Goal: Information Seeking & Learning: Learn about a topic

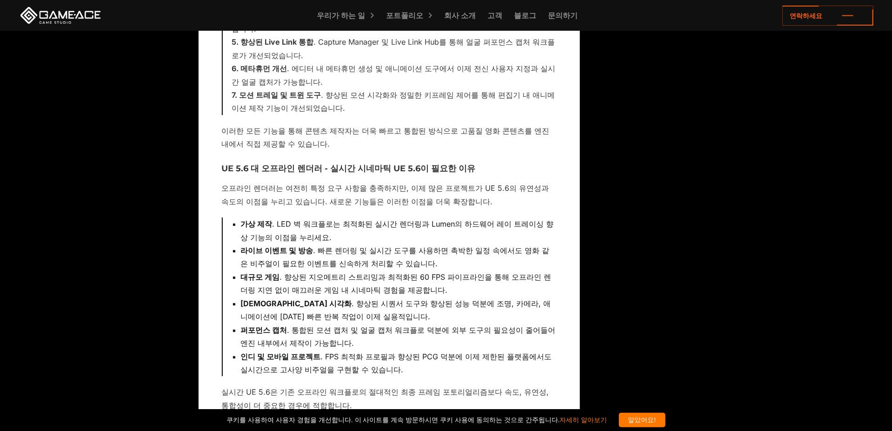
drag, startPoint x: 374, startPoint y: 298, endPoint x: 369, endPoint y: 305, distance: 8.7
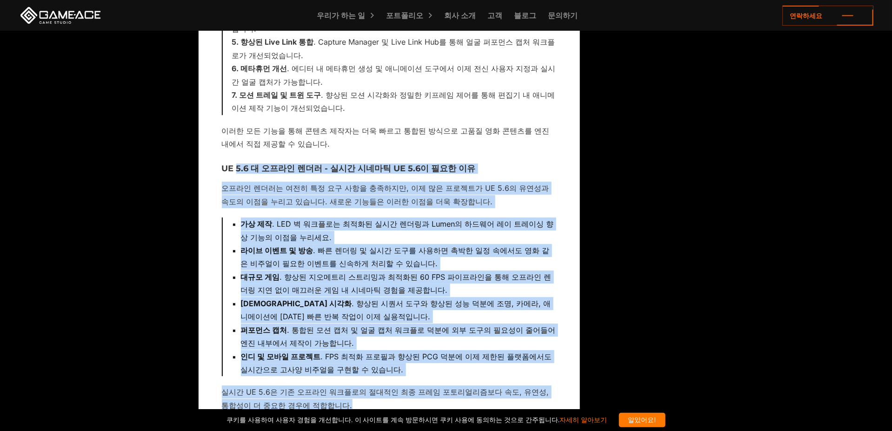
drag, startPoint x: 238, startPoint y: 127, endPoint x: 319, endPoint y: 362, distance: 248.5
click at [308, 387] on font "실시간 UE 5.6은 기존 오프라인 워크플로의 절대적인 최종 프레임 포토리얼리즘보다 속도, 유연성, 통합성이 더 중요한 경우에 적합합니다." at bounding box center [386, 398] width 328 height 22
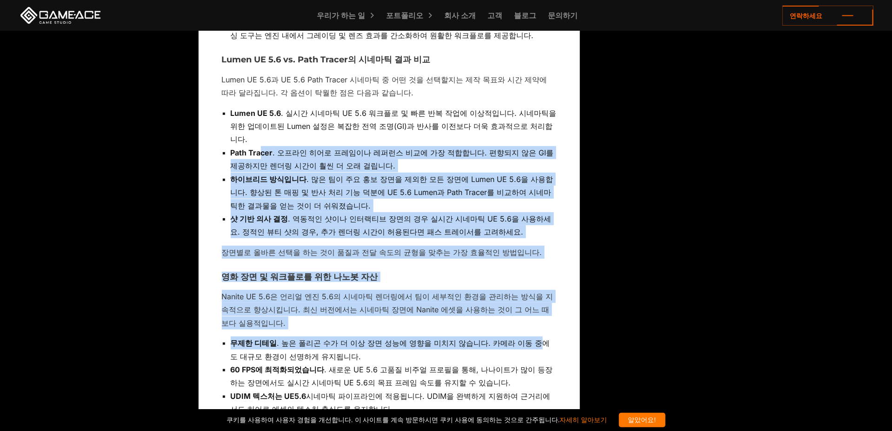
scroll to position [2104, 0]
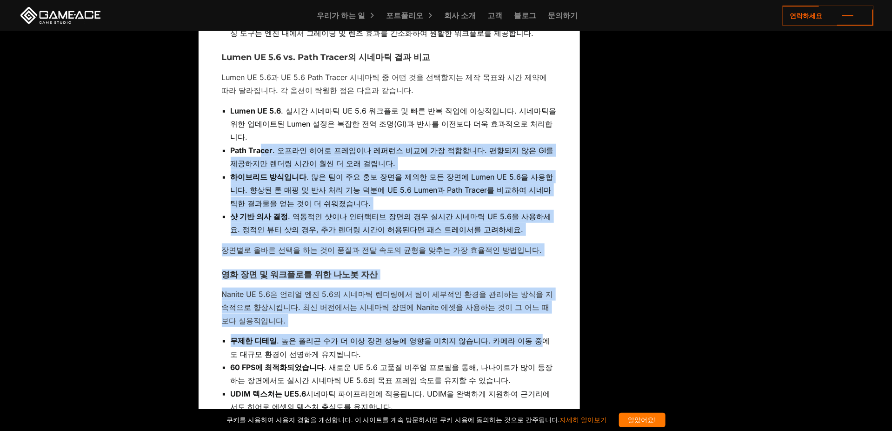
drag, startPoint x: 259, startPoint y: 239, endPoint x: 475, endPoint y: 299, distance: 224.5
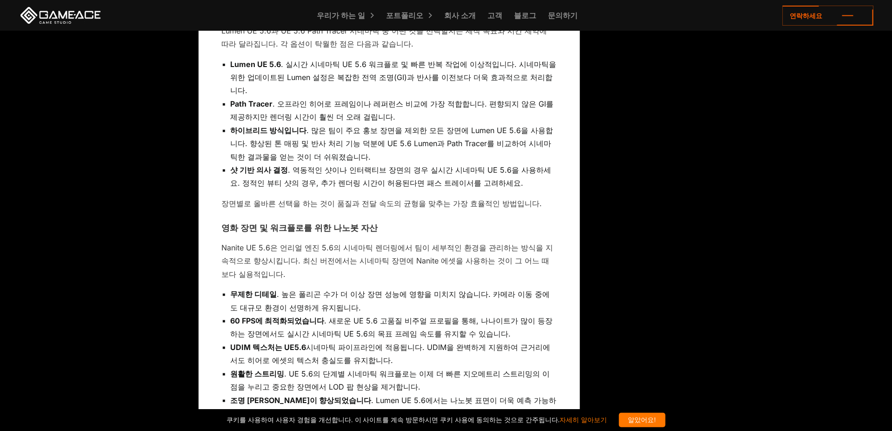
click at [360, 341] on li "UDIM 텍스처는 UE5.6 시네마틱 파이프라인에 적용됩니다. UDIM을 완벽하게 지원하여 근거리에서도 히어로 에셋의 텍스처 충실도를 유지합니…" at bounding box center [394, 354] width 326 height 27
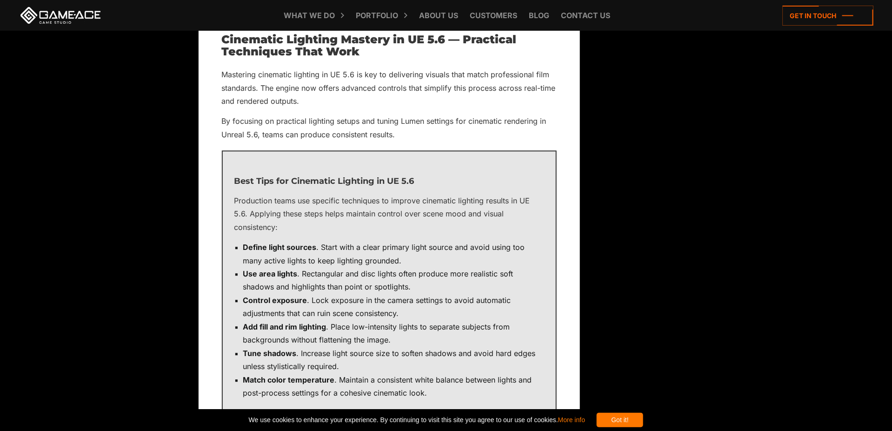
scroll to position [2838, 0]
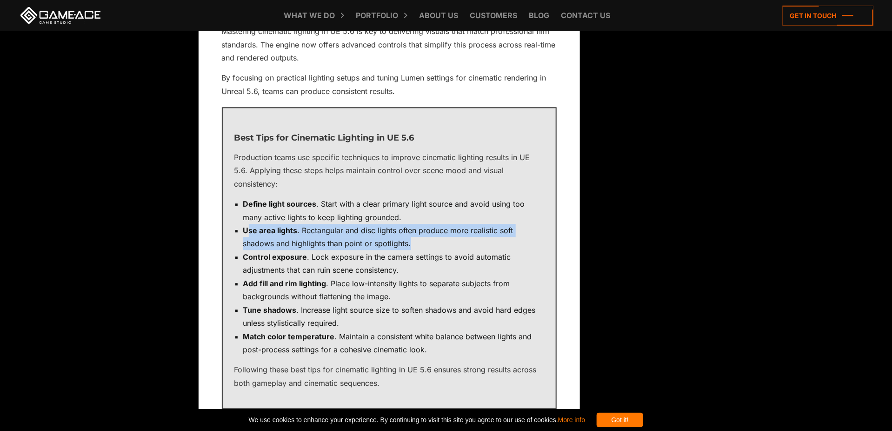
drag, startPoint x: 250, startPoint y: 228, endPoint x: 458, endPoint y: 248, distance: 208.9
click at [458, 248] on li "Use area lights . Rectangular and disc lights often produce more realistic soft…" at bounding box center [393, 237] width 301 height 27
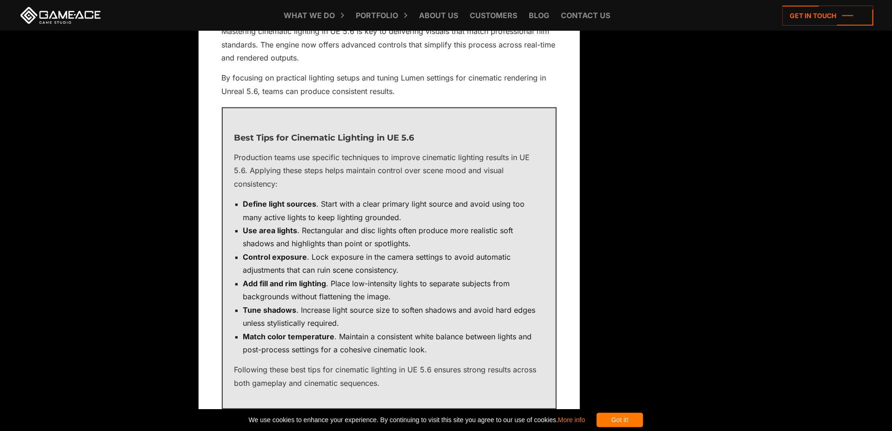
click at [385, 282] on li "Add fill and rim lighting . Place low-intensity lights to separate subjects fro…" at bounding box center [393, 290] width 301 height 27
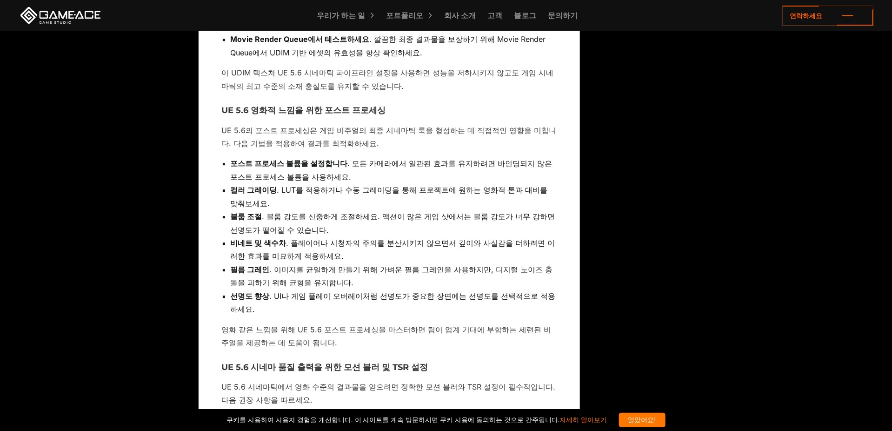
scroll to position [4989, 0]
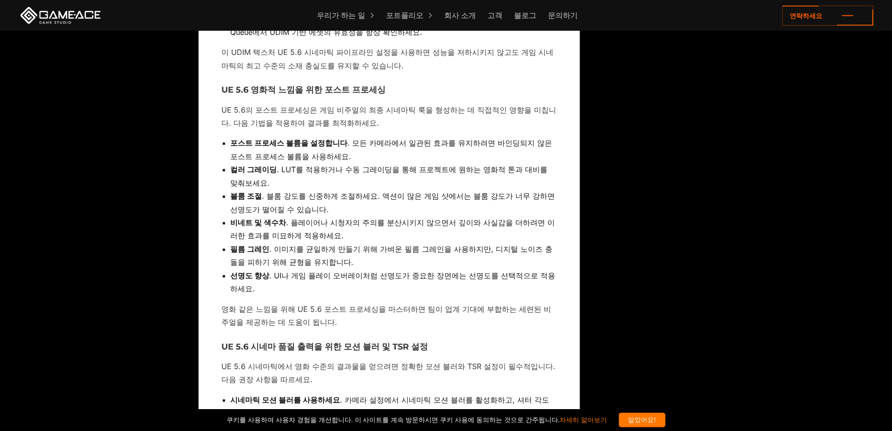
drag, startPoint x: 368, startPoint y: 270, endPoint x: 198, endPoint y: 259, distance: 169.7
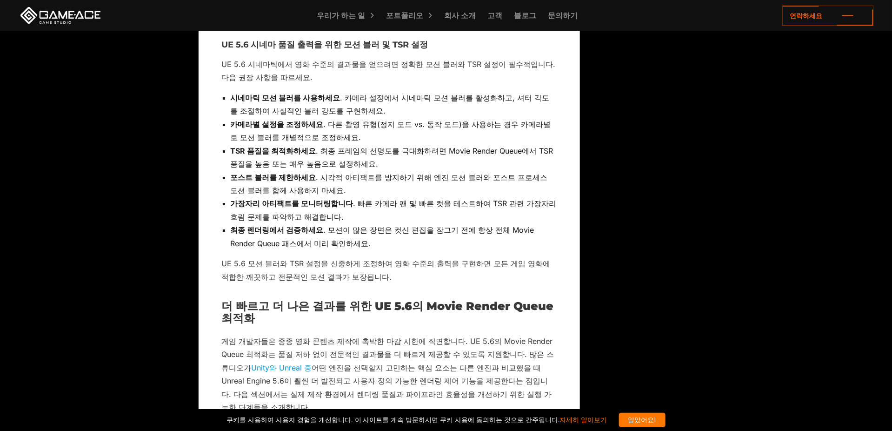
scroll to position [5314, 0]
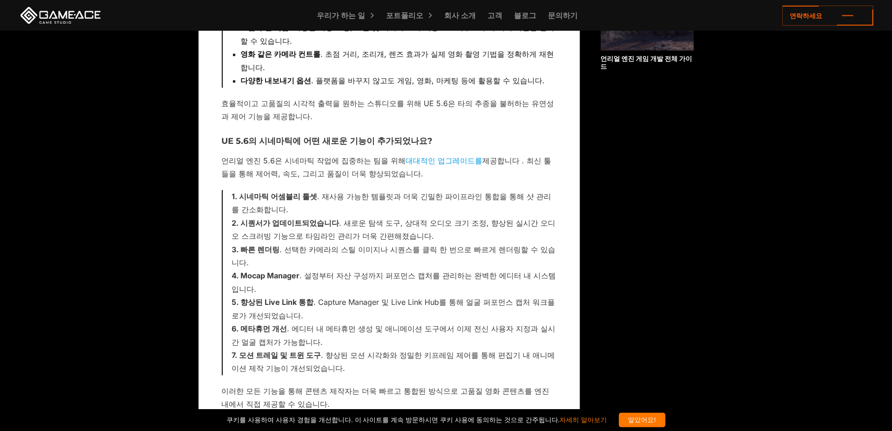
scroll to position [0, 0]
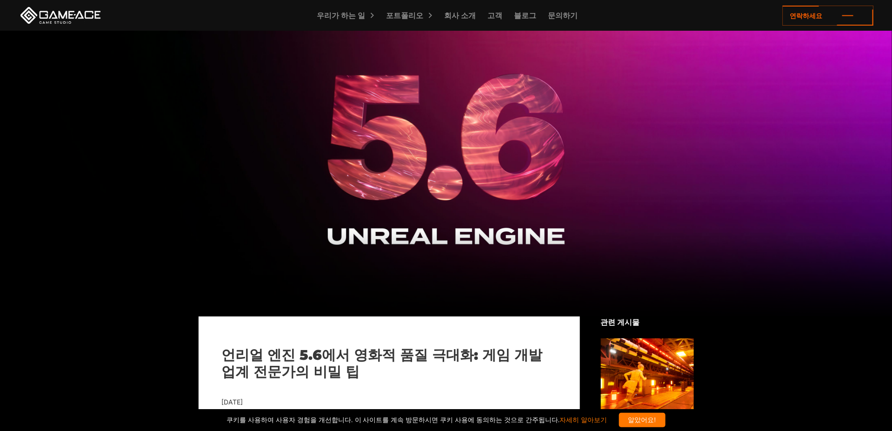
drag, startPoint x: 237, startPoint y: 249, endPoint x: 364, endPoint y: -35, distance: 311.6
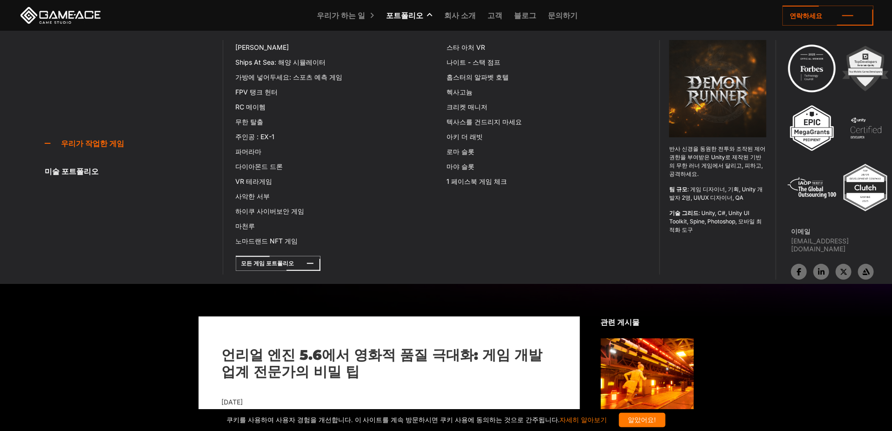
click at [414, 17] on font "포트폴리오" at bounding box center [404, 15] width 37 height 9
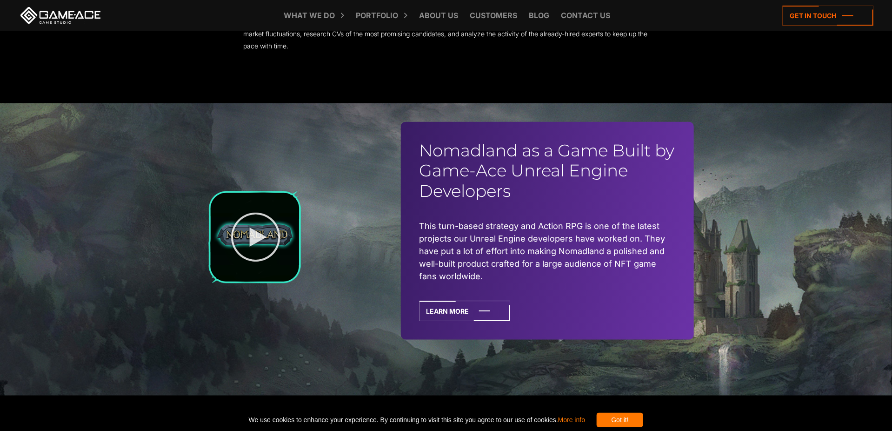
scroll to position [2373, 0]
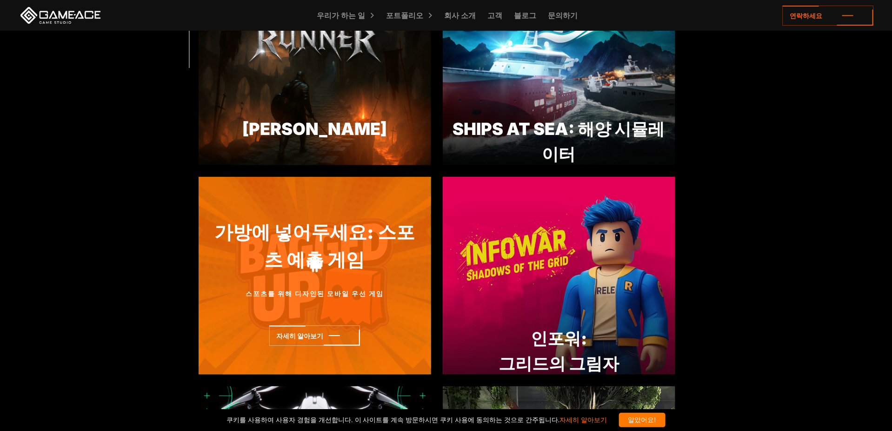
scroll to position [512, 0]
